Goal: Register for event/course

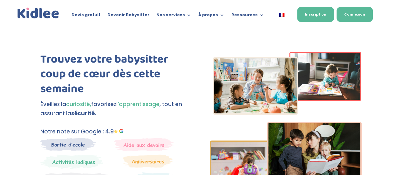
click at [363, 18] on link "Connexion" at bounding box center [355, 14] width 36 height 15
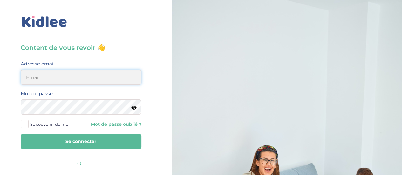
type input "aurelie.leblon93@gmail.com"
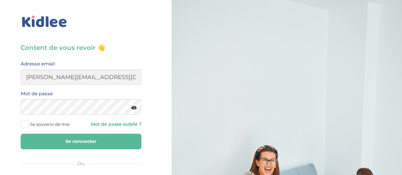
click at [97, 142] on button "Se connecter" at bounding box center [81, 142] width 121 height 16
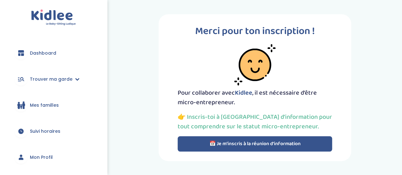
click at [227, 147] on button "📅 Je m’inscris à la réunion d’information" at bounding box center [255, 143] width 155 height 15
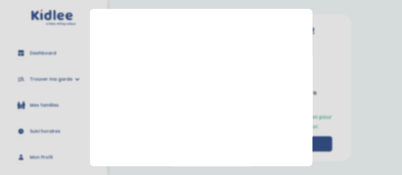
scroll to position [115, 0]
click at [210, 167] on section "Prendre rendez-vous [GEOGRAPHIC_DATA]" at bounding box center [201, 87] width 402 height 175
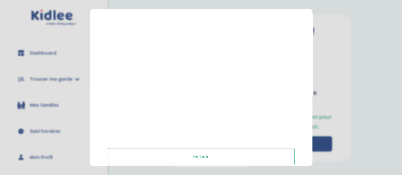
scroll to position [165, 0]
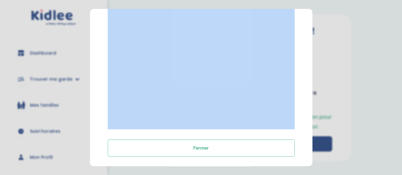
drag, startPoint x: 310, startPoint y: 100, endPoint x: 312, endPoint y: 79, distance: 21.8
click at [312, 79] on section "Prendre rendez-vous [GEOGRAPHIC_DATA]" at bounding box center [201, 87] width 402 height 175
click at [295, 75] on div "Prendre rendez-vous [GEOGRAPHIC_DATA]" at bounding box center [201, 7] width 202 height 297
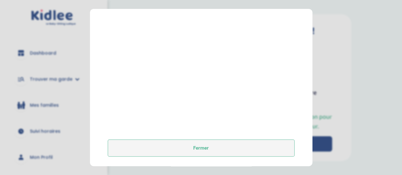
click at [209, 151] on button "Fermer" at bounding box center [201, 148] width 187 height 17
